Goal: Information Seeking & Learning: Learn about a topic

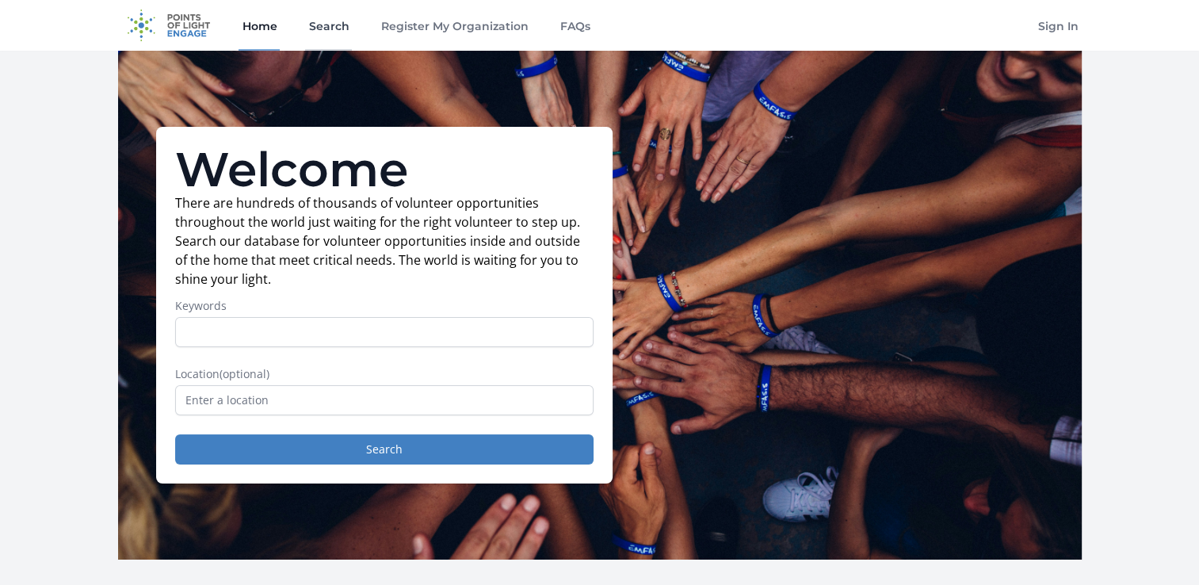
click at [343, 21] on link "Search" at bounding box center [328, 25] width 47 height 51
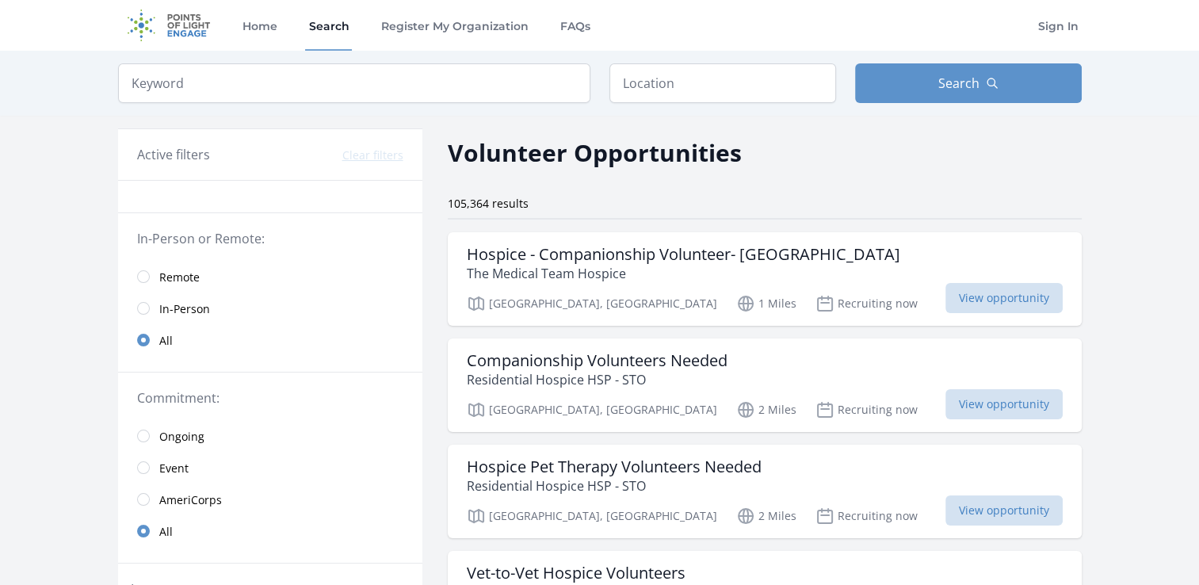
click at [181, 312] on span "In-Person" at bounding box center [184, 309] width 51 height 16
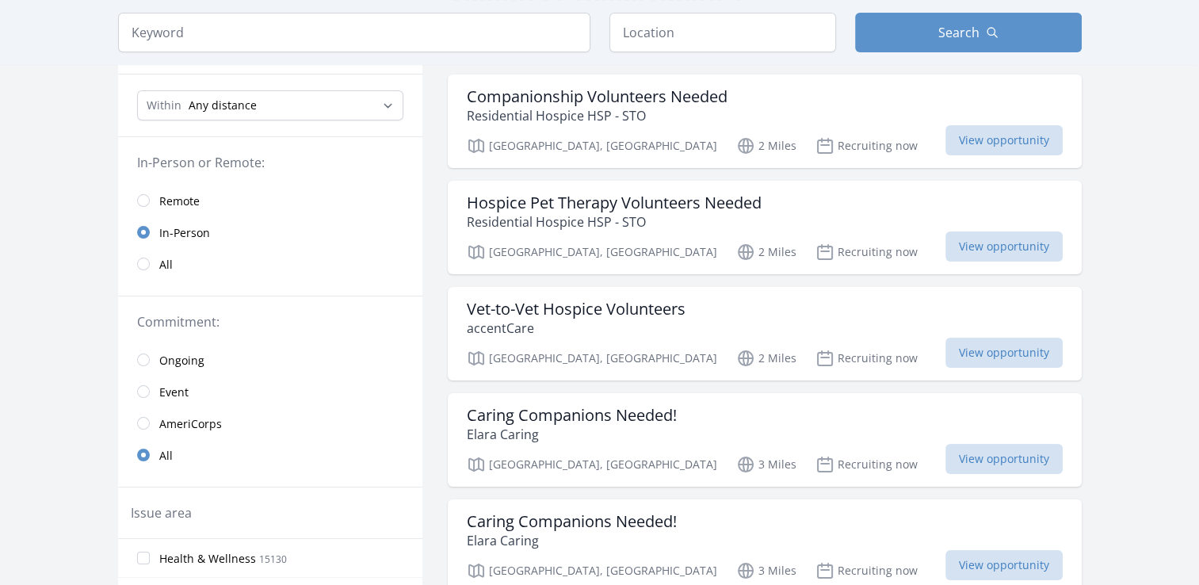
scroll to position [159, 0]
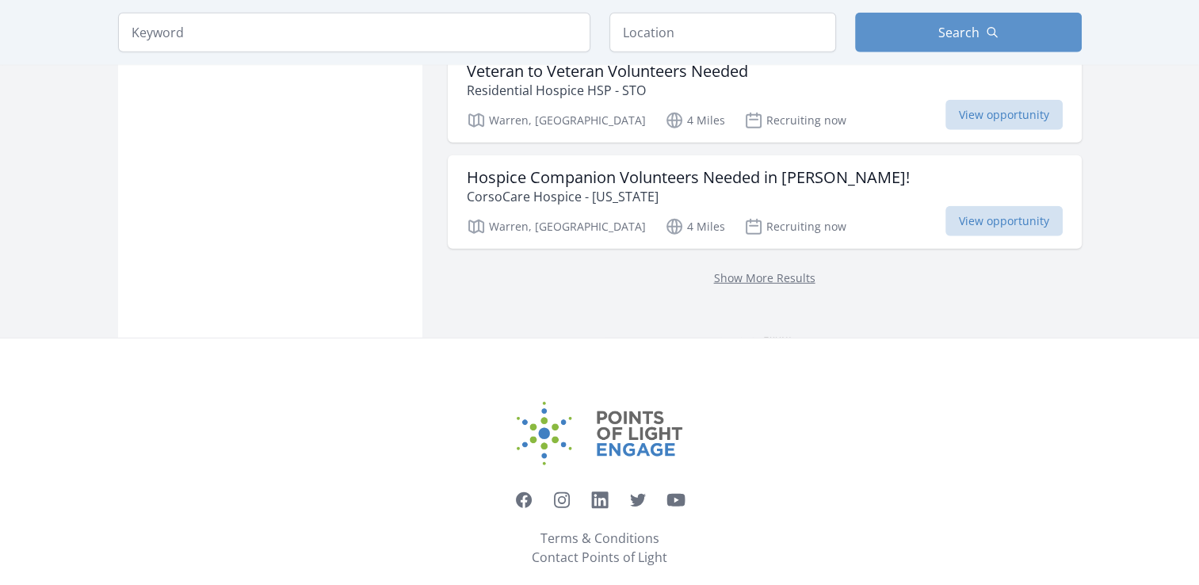
scroll to position [4251, 0]
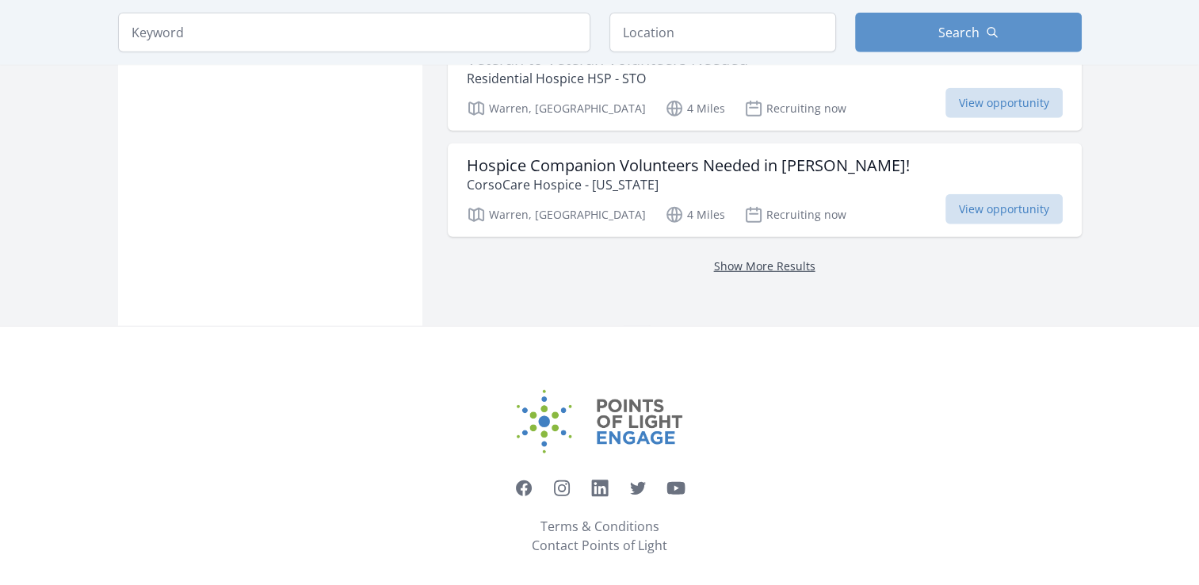
click at [736, 258] on link "Show More Results" at bounding box center [764, 265] width 101 height 15
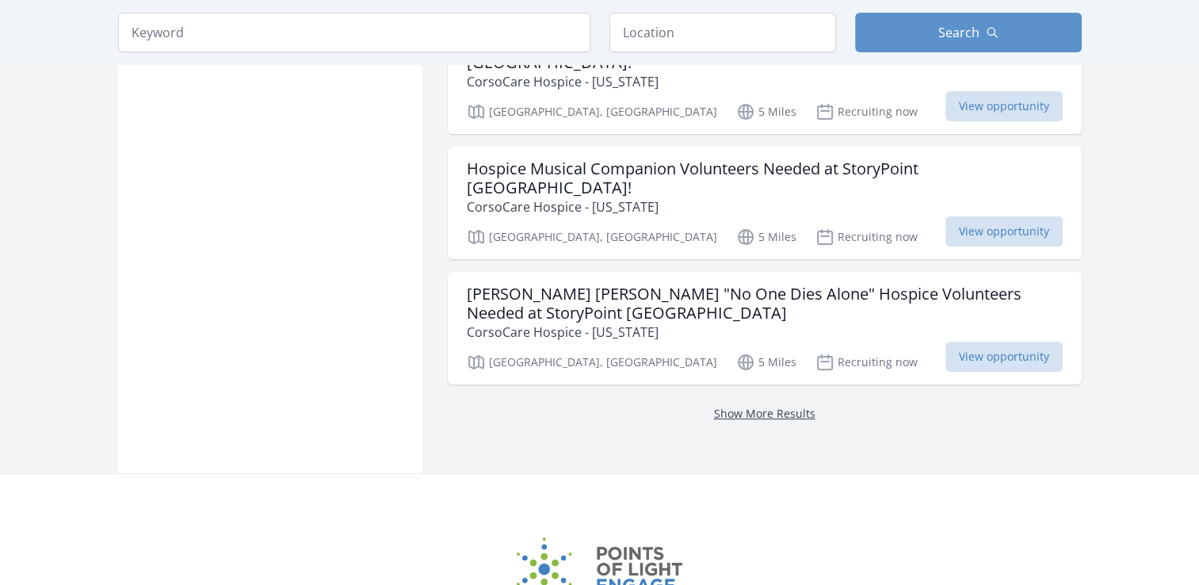
scroll to position [6426, 0]
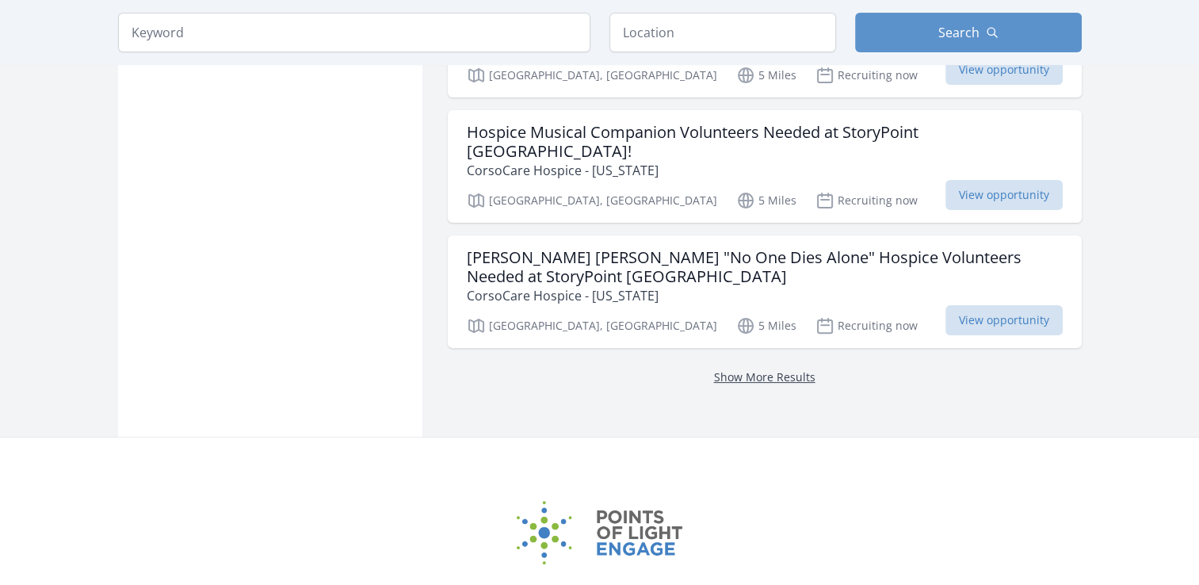
click at [760, 369] on link "Show More Results" at bounding box center [764, 376] width 101 height 15
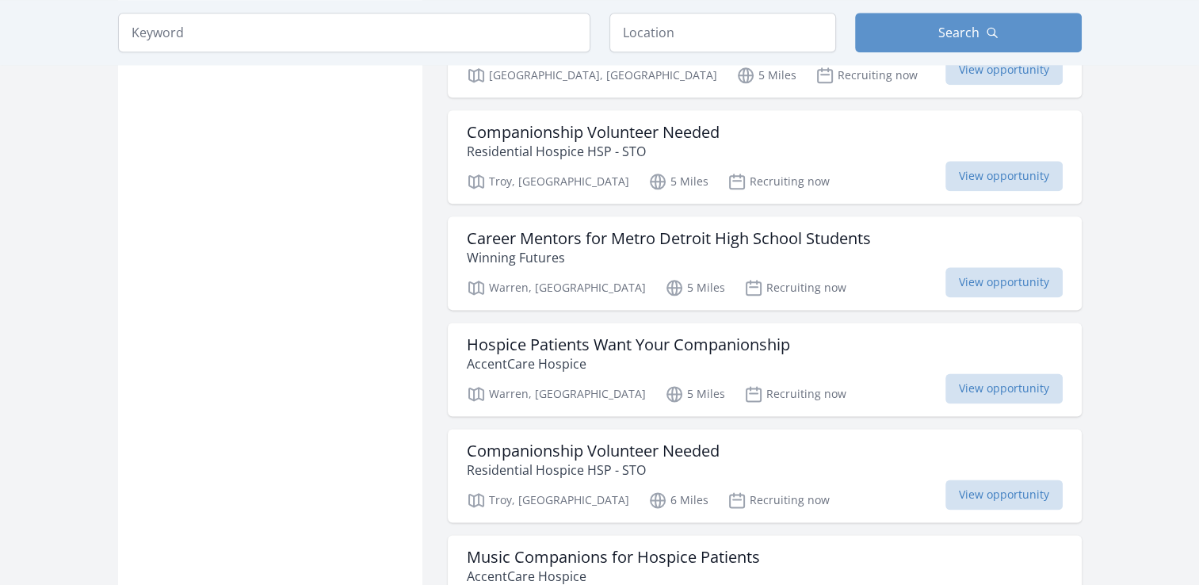
scroll to position [8091, 0]
